Goal: Ask a question

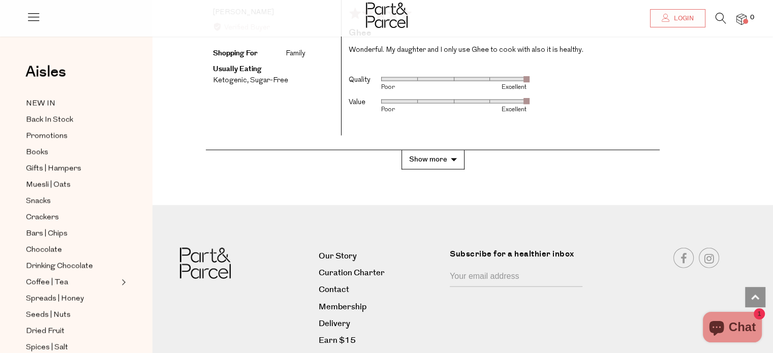
scroll to position [2244, 0]
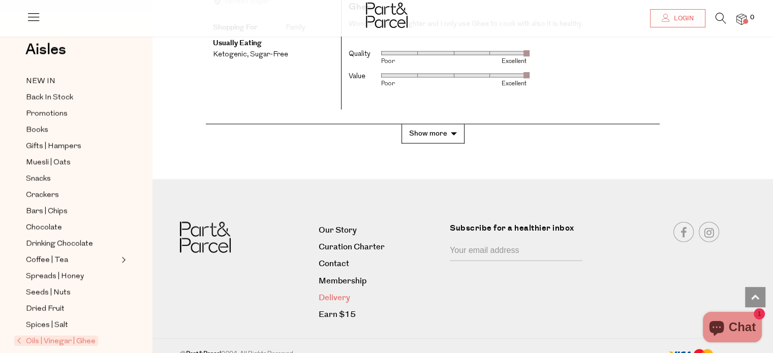
click at [333, 291] on link "Delivery" at bounding box center [381, 298] width 124 height 14
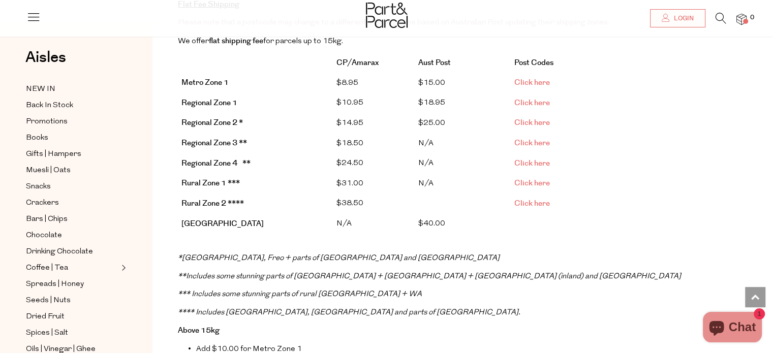
scroll to position [228, 0]
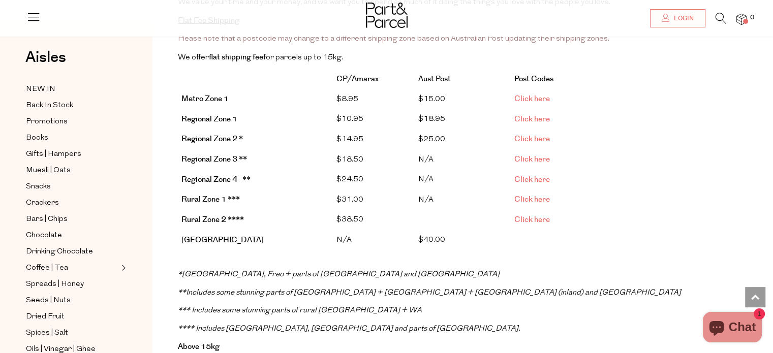
click at [519, 216] on span "Click here" at bounding box center [532, 220] width 36 height 11
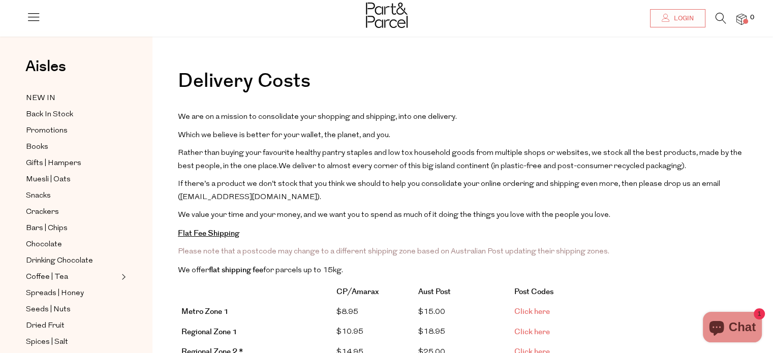
scroll to position [0, 0]
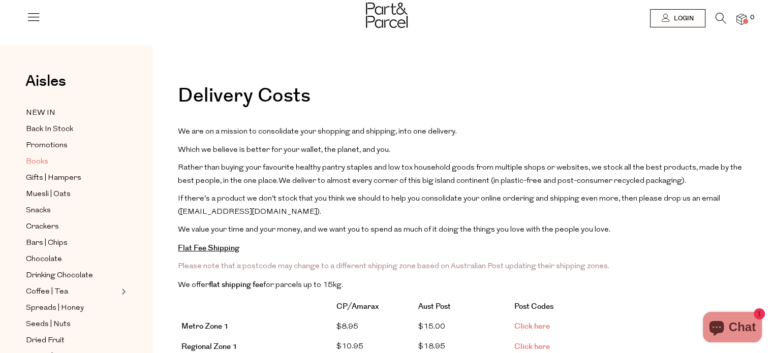
click at [43, 160] on span "Books" at bounding box center [37, 162] width 22 height 12
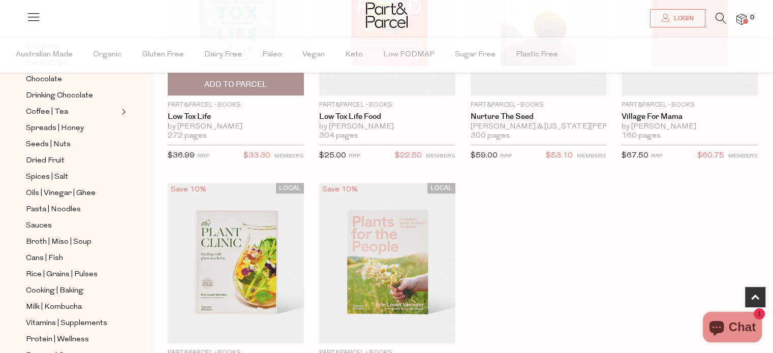
scroll to position [508, 0]
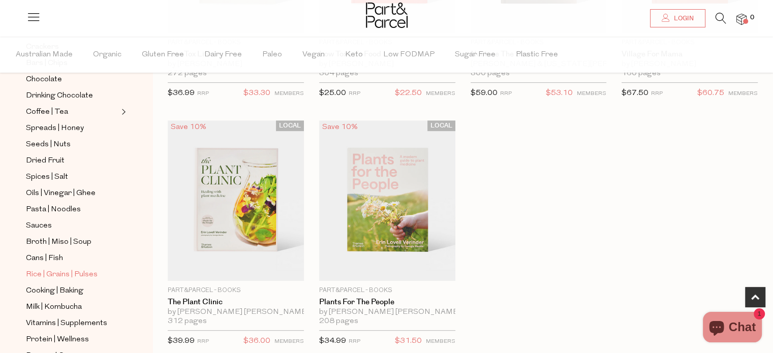
click at [78, 272] on span "Rice | Grains | Pulses" at bounding box center [62, 275] width 72 height 12
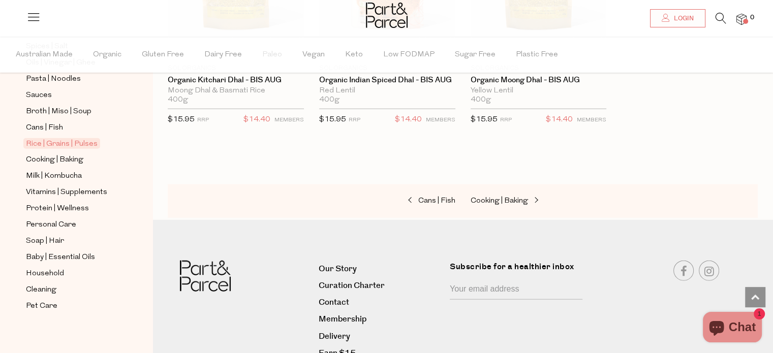
scroll to position [2513, 0]
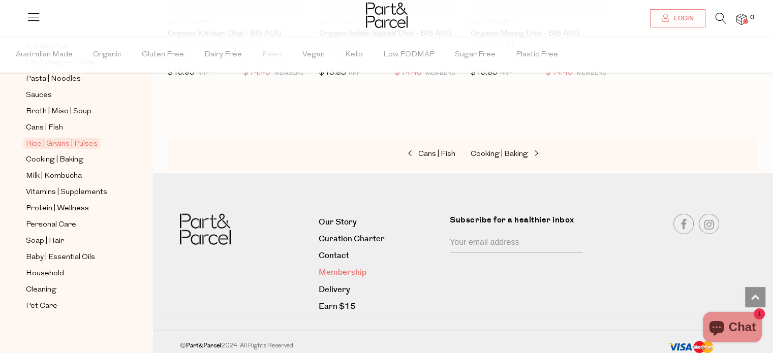
click at [338, 268] on link "Membership" at bounding box center [381, 273] width 124 height 14
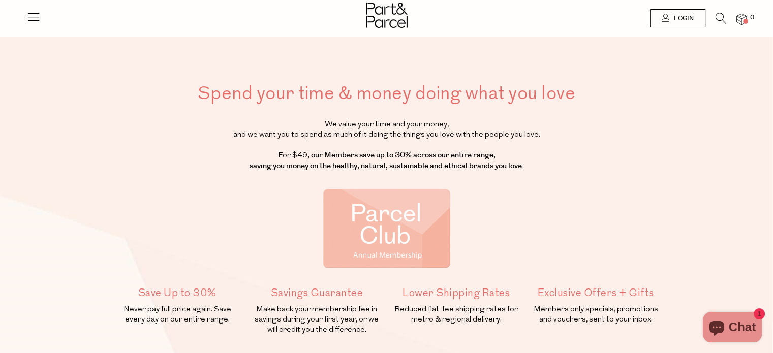
click at [32, 18] on icon at bounding box center [33, 17] width 14 height 14
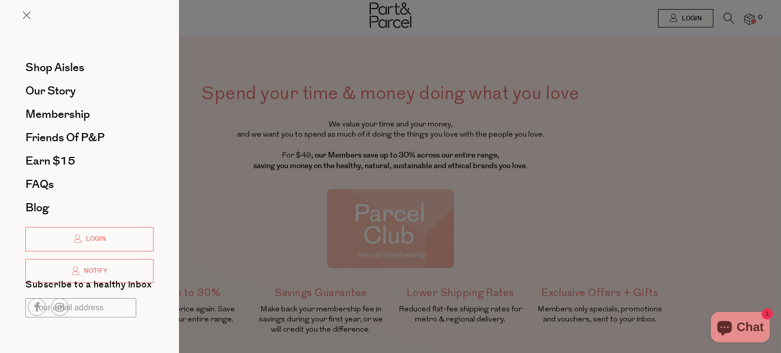
click at [752, 328] on span "Chat" at bounding box center [750, 327] width 27 height 15
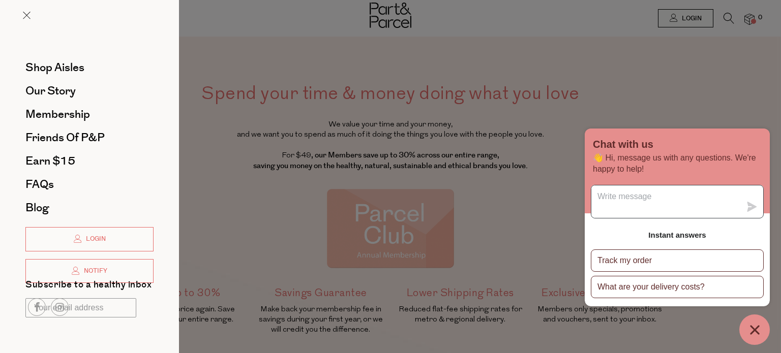
click at [639, 197] on textarea "Message us" at bounding box center [665, 202] width 149 height 33
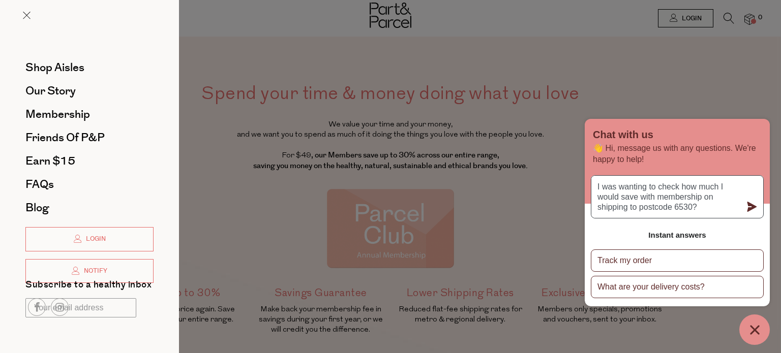
type textarea "I was wanting to check how much I would save with membership on shipping to pos…"
click at [749, 203] on icon "submit" at bounding box center [752, 207] width 10 height 10
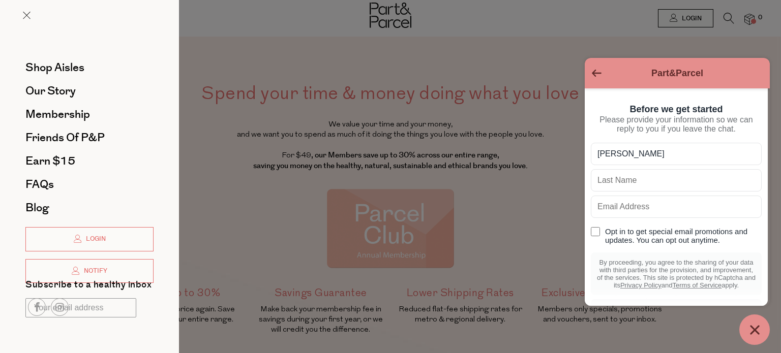
type input "[PERSON_NAME]"
type input "Hunter"
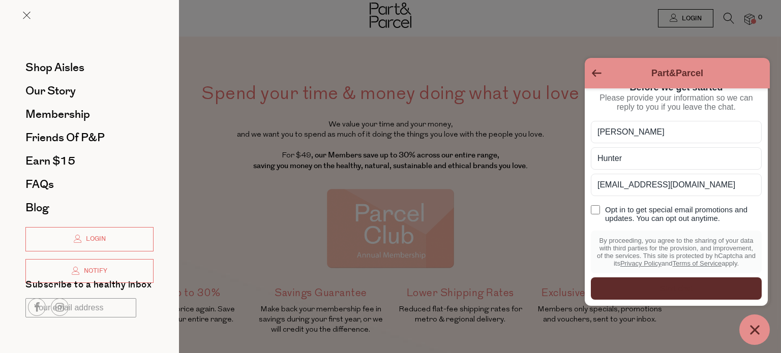
scroll to position [47, 0]
type input "[EMAIL_ADDRESS][DOMAIN_NAME]"
click at [596, 205] on input "Opt in to get special email promotions and updates. You can opt out anytime." at bounding box center [595, 209] width 9 height 9
checkbox input "true"
click at [680, 286] on div "Start chat" at bounding box center [676, 288] width 159 height 11
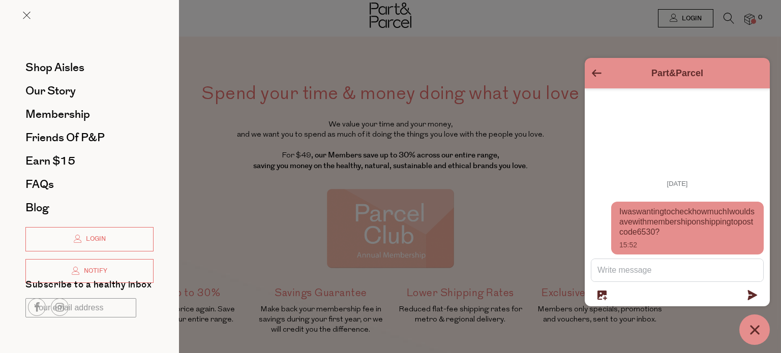
click at [604, 295] on icon "button" at bounding box center [601, 295] width 9 height 9
click at [595, 72] on icon "Go back to the main screen" at bounding box center [597, 73] width 10 height 7
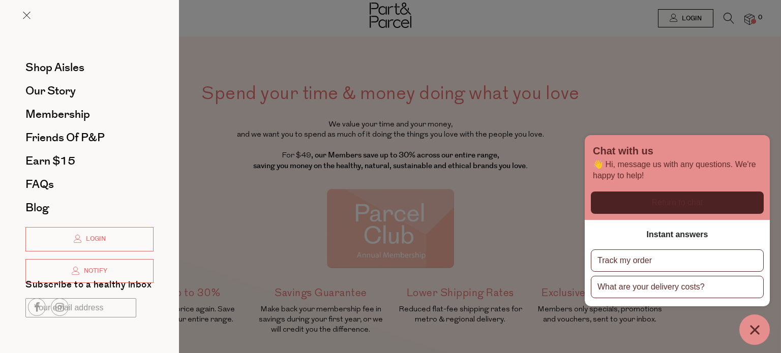
click at [754, 324] on icon "Chat window" at bounding box center [755, 330] width 16 height 16
